Goal: Check status

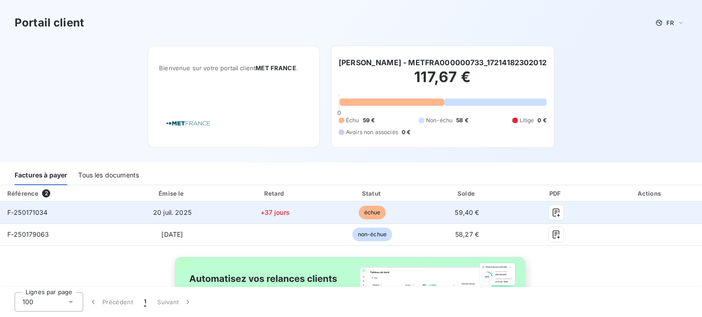
click at [413, 214] on td "échue" at bounding box center [372, 213] width 96 height 22
click at [551, 216] on icon "button" at bounding box center [555, 212] width 9 height 9
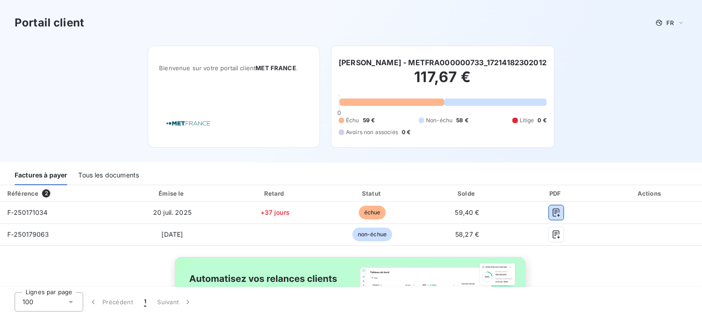
click at [114, 178] on div "Tous les documents" at bounding box center [108, 175] width 61 height 19
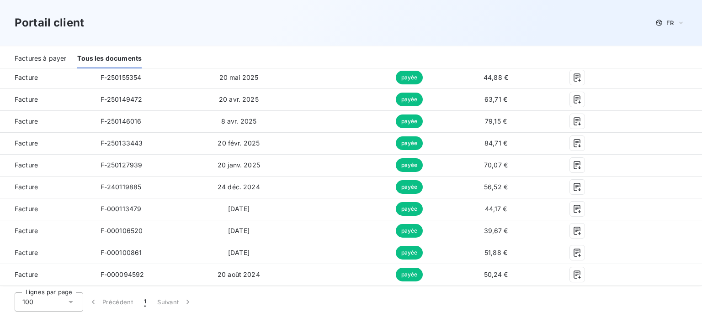
scroll to position [206, 0]
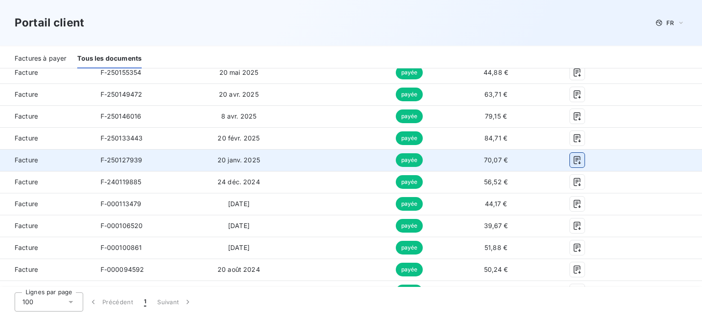
click at [574, 159] on icon "button" at bounding box center [577, 160] width 7 height 8
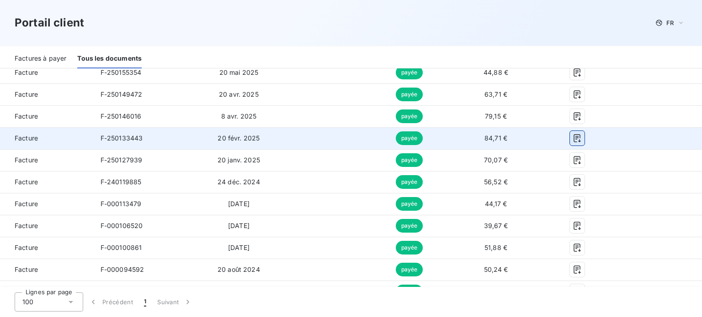
click at [574, 142] on icon "button" at bounding box center [577, 138] width 7 height 8
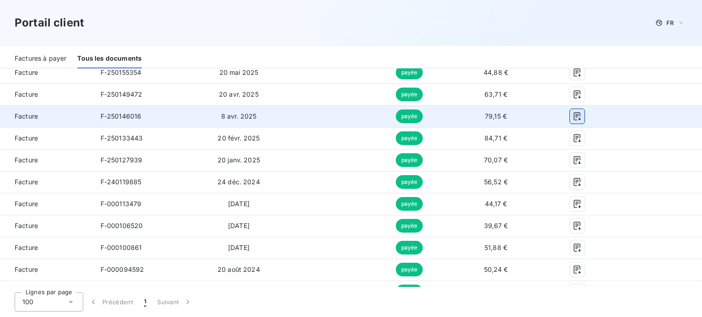
click at [572, 115] on icon "button" at bounding box center [576, 116] width 9 height 9
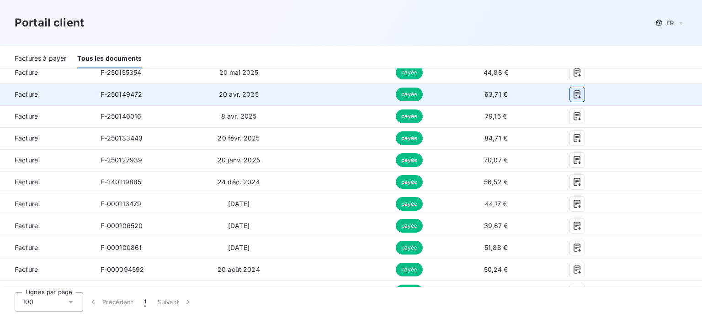
click at [572, 96] on icon "button" at bounding box center [576, 94] width 9 height 9
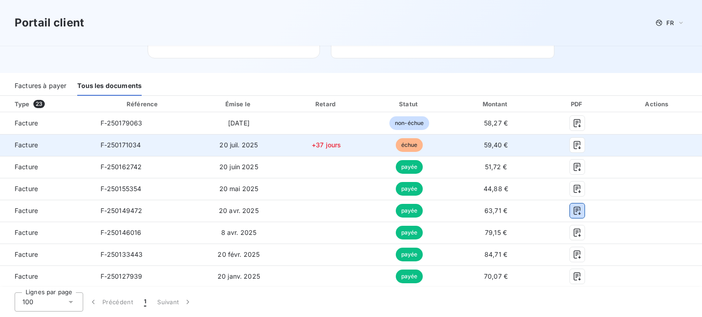
scroll to position [88, 0]
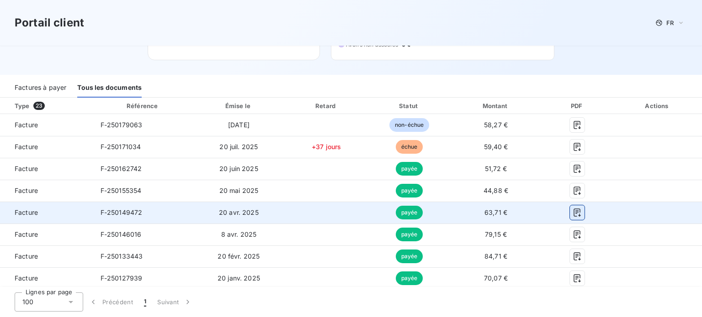
click at [572, 212] on icon "button" at bounding box center [576, 212] width 9 height 9
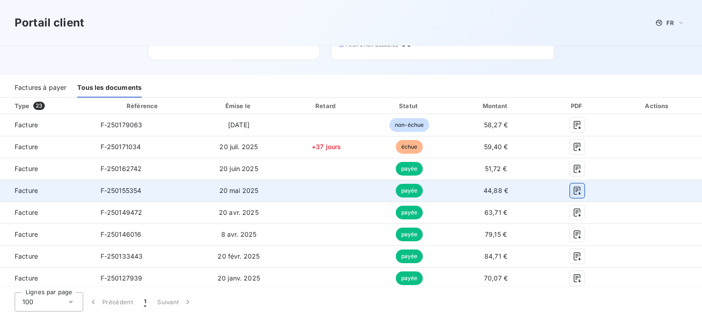
click at [575, 188] on icon "button" at bounding box center [576, 190] width 9 height 9
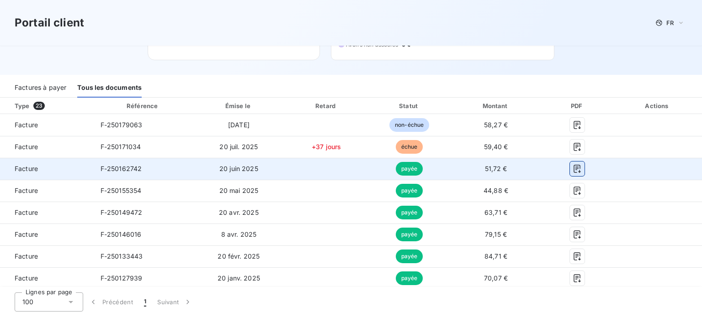
click at [570, 174] on button "button" at bounding box center [577, 169] width 15 height 15
